Goal: Task Accomplishment & Management: Manage account settings

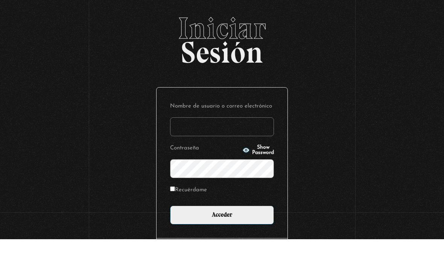
click at [234, 147] on input "Nombre de usuario o correo electrónico" at bounding box center [222, 156] width 104 height 19
type input "[EMAIL_ADDRESS][DOMAIN_NAME]"
click at [222, 235] on input "Acceder" at bounding box center [222, 244] width 104 height 19
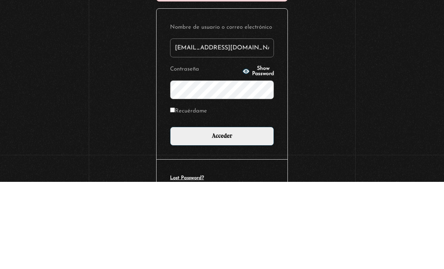
scroll to position [77, 0]
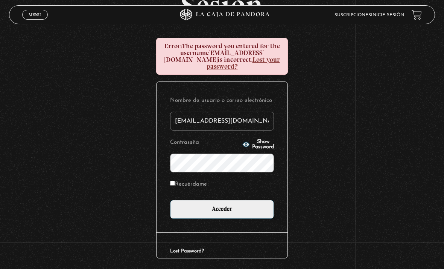
click at [253, 207] on input "Acceder" at bounding box center [222, 209] width 104 height 19
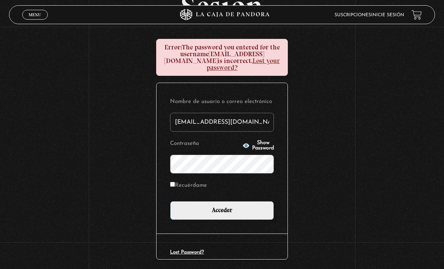
scroll to position [75, 0]
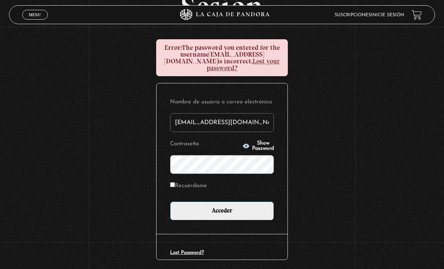
click at [252, 144] on span "Show Password" at bounding box center [263, 145] width 22 height 11
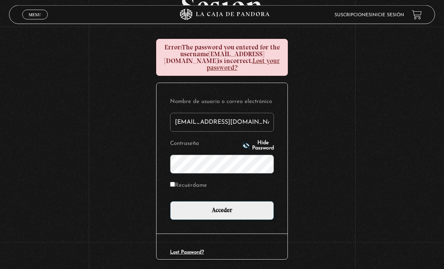
click at [248, 208] on input "Acceder" at bounding box center [222, 210] width 104 height 19
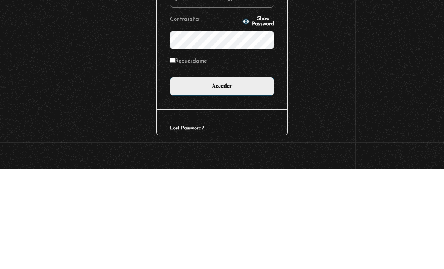
scroll to position [100, 0]
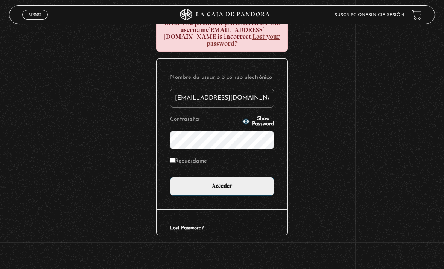
click at [243, 120] on icon "button" at bounding box center [246, 121] width 7 height 5
click at [174, 159] on input "Recuérdame" at bounding box center [172, 159] width 5 height 5
checkbox input "true"
click at [226, 188] on input "Acceder" at bounding box center [222, 186] width 104 height 19
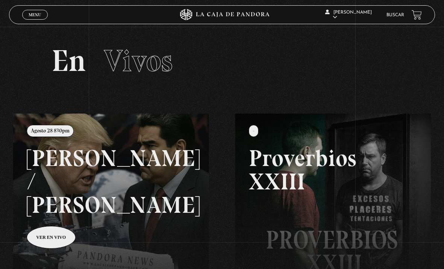
click at [133, 173] on link at bounding box center [235, 247] width 444 height 269
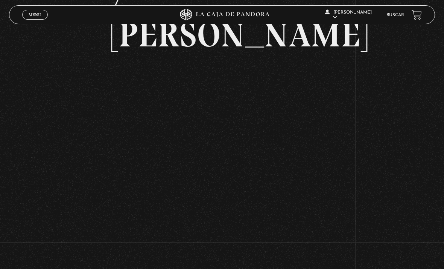
scroll to position [123, 0]
